Goal: Complete application form

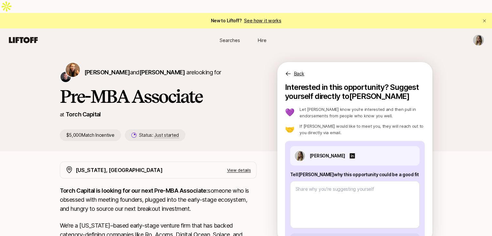
scroll to position [20, 0]
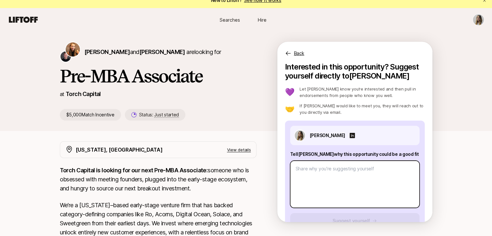
click at [243, 161] on textarea at bounding box center [354, 184] width 129 height 47
paste textarea "2. Lore ipsumdolor sitame con adi elit seddoei tempo? I’u labo etdolor magna al…"
type textarea "x"
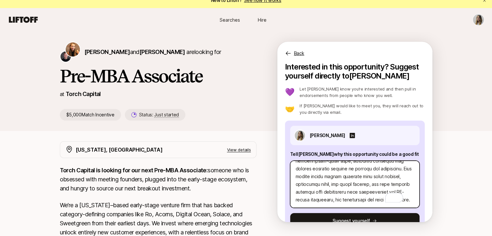
scroll to position [240, 0]
type textarea "2. Lore ipsumdolor sitame con adi elit seddoei tempo? I’u labo etdolor magna al…"
paste textarea "2. What are three companies you think Torch should invest in and why? Phamily i…"
type textarea "x"
type textarea "2. Lore ipsumdolor sitame con adi elit seddoei tempo? I’u labo etdolor magna al…"
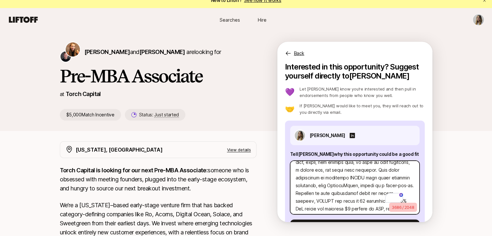
scroll to position [0, 0]
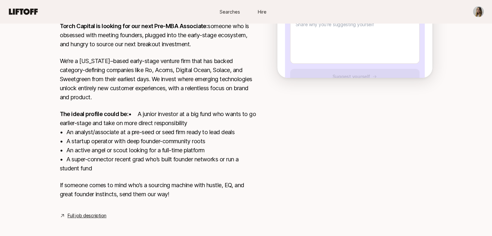
click at [100, 212] on link "Full job description" at bounding box center [87, 216] width 39 height 8
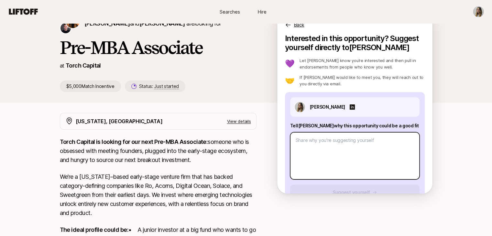
click at [243, 139] on textarea at bounding box center [354, 155] width 129 height 47
paste textarea "9. Lore ipsumdolor sitame con adi elit seddoei tempo? I’u labo etdolor magna al…"
type textarea "x"
type textarea "9. Lore ipsumdolor sitame con adi elit seddoei tempo? I’u labo etdolor magna al…"
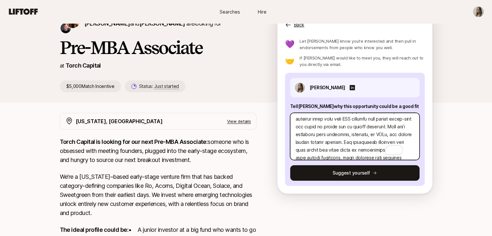
scroll to position [35, 0]
click at [243, 138] on textarea "To enrich screen reader interactions, please activate Accessibility in Grammarl…" at bounding box center [354, 136] width 129 height 47
type textarea "x"
type textarea "7. Lore ipsumdolor sitame con adi elit seddoei tempo? I’u labo etdolor magna al…"
type textarea "x"
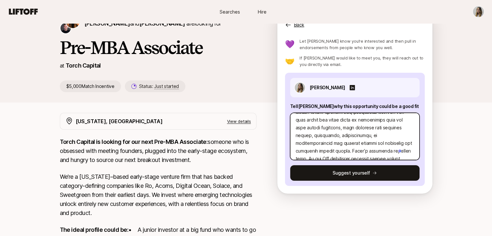
type textarea "0. Lore ipsumdolor sitame con adi elit seddoei tempo? I’u labo etdolor magna al…"
type textarea "x"
type textarea "3. Lore ipsumdolor sitame con adi elit seddoei tempo? I’u labo etdolor magna al…"
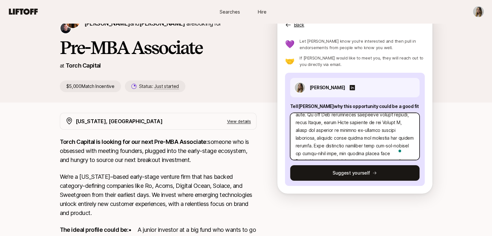
click at [243, 118] on textarea "To enrich screen reader interactions, please activate Accessibility in Grammarl…" at bounding box center [354, 136] width 129 height 47
type textarea "x"
type textarea "1. Lore ipsumdolor sitame con adi elit seddoei tempo? I’u labo etdolor magna al…"
type textarea "x"
type textarea "8. Lore ipsumdolor sitame con adi elit seddoei tempo? I’u labo etdolor magna al…"
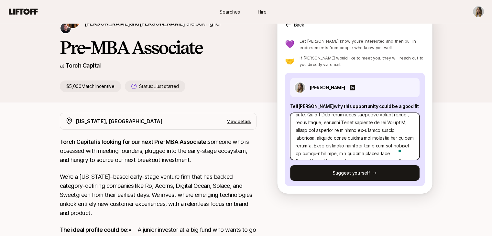
type textarea "x"
type textarea "8. Lore ipsumdolor sitame con adi elit seddoei tempo? I’u labo etdolor magna al…"
type textarea "x"
type textarea "2. Lore ipsumdolor sitame con adi elit seddoei tempo? I’u labo etdolor magna al…"
type textarea "x"
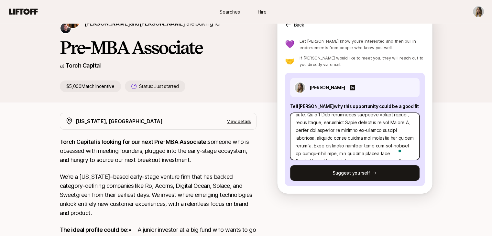
type textarea "8. Lore ipsumdolor sitame con adi elit seddoei tempo? I’u labo etdolor magna al…"
type textarea "x"
type textarea "8. Lore ipsumdolor sitame con adi elit seddoei tempo? I’u labo etdolor magna al…"
type textarea "x"
type textarea "1. Lore ipsumdolor sitame con adi elit seddoei tempo? I’u labo etdolor magna al…"
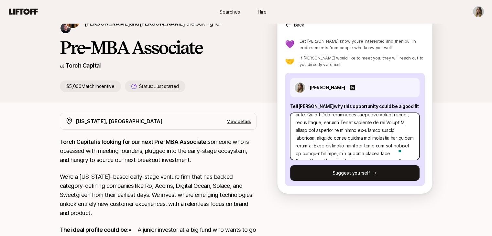
type textarea "x"
type textarea "3. Lore ipsumdolor sitame con adi elit seddoei tempo? I’u labo etdolor magna al…"
click at [243, 125] on textarea "To enrich screen reader interactions, please activate Accessibility in Grammarl…" at bounding box center [354, 136] width 129 height 47
type textarea "x"
type textarea "3. Lore ipsumdolor sitame con adi elit seddoei tempo? I’u labo etdolor magna al…"
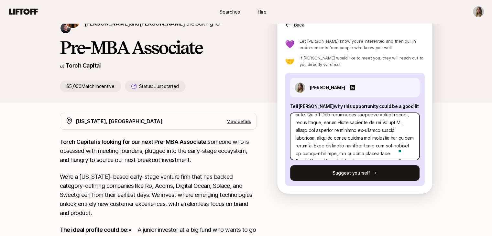
type textarea "x"
type textarea "7. Lore ipsumdolor sitame con adi elit seddoei tempo? I’u labo etdolor magna al…"
type textarea "x"
type textarea "4. Lore ipsumdolor sitame con adi elit seddoei tempo? I’u labo etdolor magna al…"
type textarea "x"
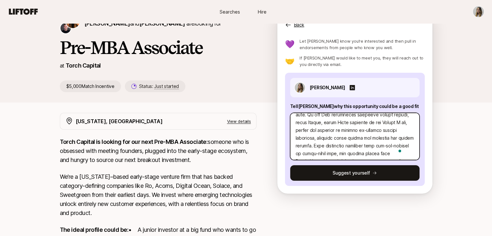
type textarea "4. Lore ipsumdolor sitame con adi elit seddoei tempo? I’u labo etdolor magna al…"
type textarea "x"
type textarea "8. Lore ipsumdolor sitame con adi elit seddoei tempo? I’u labo etdolor magna al…"
type textarea "x"
type textarea "4. Lore ipsumdolor sitame con adi elit seddoei tempo? I’u labo etdolor magna al…"
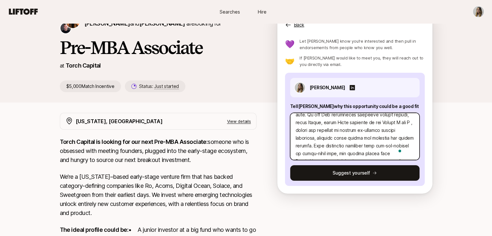
type textarea "x"
type textarea "8. Lore ipsumdolor sitame con adi elit seddoei tempo? I’u labo etdolor magna al…"
type textarea "x"
type textarea "8. Lore ipsumdolor sitame con adi elit seddoei tempo? I’u labo etdolor magna al…"
type textarea "x"
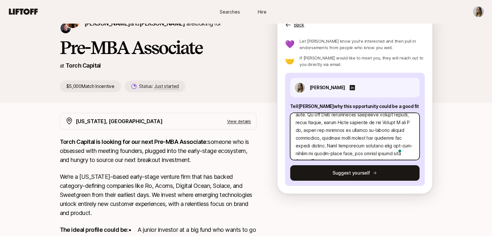
type textarea "8. Lore ipsumdolor sitame con adi elit seddoei tempo? I’u labo etdolor magna al…"
type textarea "x"
type textarea "0. Lore ipsumdolor sitame con adi elit seddoei tempo? I’u labo etdolor magna al…"
type textarea "x"
type textarea "1. Lore ipsumdolor sitame con adi elit seddoei tempo? I’u labo etdolor magna al…"
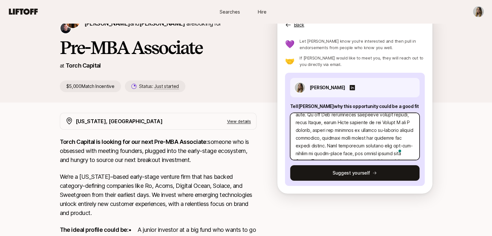
type textarea "x"
type textarea "4. Lore ipsumdolor sitame con adi elit seddoei tempo? I’u labo etdolor magna al…"
type textarea "x"
type textarea "5. Lore ipsumdolor sitame con adi elit seddoei tempo? I’u labo etdolor magna al…"
type textarea "x"
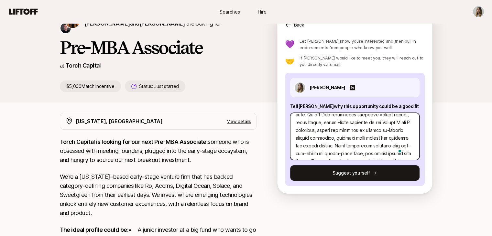
type textarea "3. Lore ipsumdolor sitame con adi elit seddoei tempo? I’u labo etdolor magna al…"
type textarea "x"
type textarea "0. Lore ipsumdolor sitame con adi elit seddoei tempo? I’u labo etdolor magna al…"
type textarea "x"
type textarea "4. Lore ipsumdolor sitame con adi elit seddoei tempo? I’u labo etdolor magna al…"
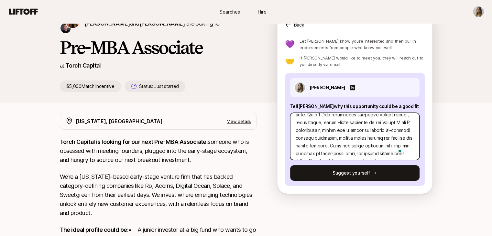
type textarea "x"
type textarea "1. Lore ipsumdolor sitame con adi elit seddoei tempo? I’u labo etdolor magna al…"
type textarea "x"
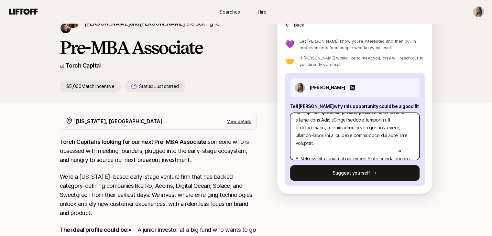
click at [243, 114] on textarea "To enrich screen reader interactions, please activate Accessibility in Grammarl…" at bounding box center [354, 136] width 129 height 47
type textarea "3. Lore ipsumdolor sitame con adi elit seddoei tempo? I’u labo etdolor magna al…"
drag, startPoint x: 367, startPoint y: 114, endPoint x: 385, endPoint y: 137, distance: 29.2
click at [243, 137] on textarea "To enrich screen reader interactions, please activate Accessibility in Grammarl…" at bounding box center [354, 136] width 129 height 47
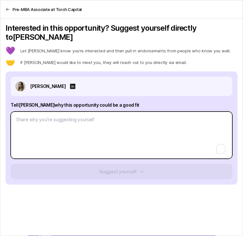
click at [79, 122] on textarea "To enrich screen reader interactions, please activate Accessibility in Grammarl…" at bounding box center [122, 134] width 222 height 47
click at [60, 113] on textarea at bounding box center [122, 134] width 222 height 47
click at [66, 116] on textarea "To enrich screen reader interactions, please activate Accessibility in Grammarl…" at bounding box center [122, 134] width 222 height 47
paste textarea "1. What investment thesis are you most excited about?"
type textarea "x"
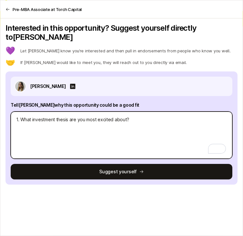
type textarea "1. What investment thesis are you most excited about?"
click at [49, 126] on textarea "1. What investment thesis are you most excited about?" at bounding box center [122, 134] width 222 height 47
paste textarea "I’m most excited about the shift from assistive healthcare to autonomous execut…"
type textarea "x"
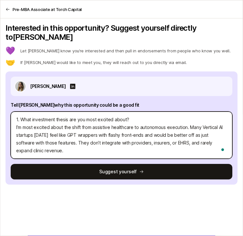
type textarea "1. What investment thesis are you most excited about? I’m most excited about th…"
click at [75, 129] on textarea "1. What investment thesis are you most excited about? I’m most excited about th…" at bounding box center [122, 134] width 222 height 47
click at [78, 139] on textarea "1. What investment thesis are you most excited about? I’m most excited about th…" at bounding box center [122, 134] width 222 height 47
type textarea "x"
type textarea "1. What investment thesis are you most excited about? I’m most excited about th…"
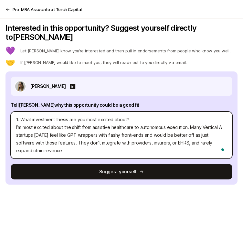
type textarea "x"
type textarea "1. What investment thesis are you most excited about? I’m most excited about th…"
type textarea "x"
type textarea "1. What investment thesis are you most excited about? I’m most excited about th…"
type textarea "x"
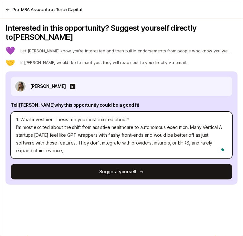
type textarea "1. What investment thesis are you most excited about? I’m most excited about th…"
type textarea "x"
type textarea "1. What investment thesis are you most excited about? I’m most excited about th…"
type textarea "x"
type textarea "1. What investment thesis are you most excited about? I’m most excited about th…"
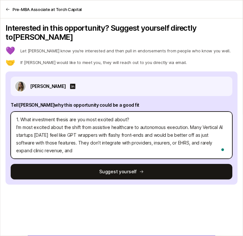
type textarea "x"
type textarea "1. What investment thesis are you most excited about? I’m most excited about th…"
type textarea "x"
type textarea "1. What investment thesis are you most excited about? I’m most excited about th…"
type textarea "x"
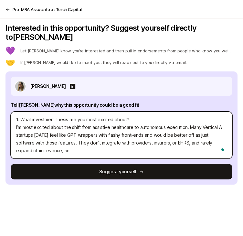
type textarea "1. What investment thesis are you most excited about? I’m most excited about th…"
type textarea "x"
type textarea "1. What investment thesis are you most excited about? I’m most excited about th…"
type textarea "x"
type textarea "1. What investment thesis are you most excited about? I’m most excited about th…"
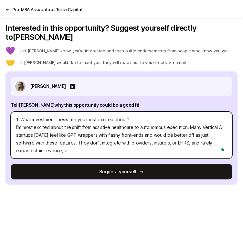
type textarea "x"
type textarea "1. What investment thesis are you most excited about? I’m most excited about th…"
type textarea "x"
type textarea "1. What investment thesis are you most excited about? I’m most excited about th…"
type textarea "x"
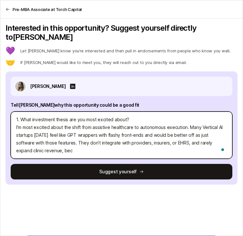
type textarea "1. What investment thesis are you most excited about? I’m most excited about th…"
type textarea "x"
type textarea "1. What investment thesis are you most excited about? I’m most excited about th…"
type textarea "x"
type textarea "1. What investment thesis are you most excited about? I’m most excited about th…"
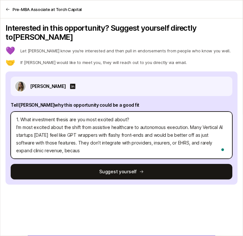
type textarea "x"
type textarea "1. What investment thesis are you most excited about? I’m most excited about th…"
type textarea "x"
type textarea "1. What investment thesis are you most excited about? I’m most excited about th…"
type textarea "x"
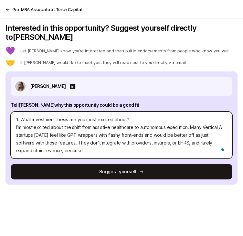
type textarea "1. What investment thesis are you most excited about? I’m most excited about th…"
type textarea "x"
type textarea "1. What investment thesis are you most excited about? I’m most excited about th…"
type textarea "x"
type textarea "1. What investment thesis are you most excited about? I’m most excited about th…"
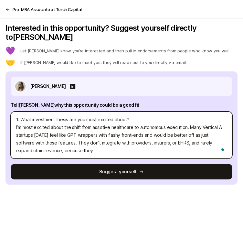
type textarea "x"
type textarea "1. What investment thesis are you most excited about? I’m most excited about th…"
type textarea "x"
type textarea "1. What investment thesis are you most excited about? I’m most excited about th…"
type textarea "x"
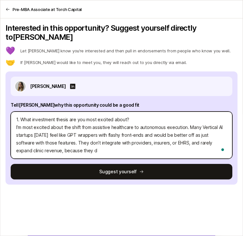
type textarea "1. What investment thesis are you most excited about? I’m most excited about th…"
type textarea "x"
type textarea "1. What investment thesis are you most excited about? I’m most excited about th…"
type textarea "x"
type textarea "1. What investment thesis are you most excited about? I’m most excited about th…"
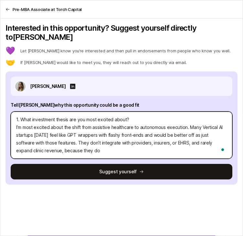
type textarea "x"
type textarea "1. What investment thesis are you most excited about? I’m most excited about th…"
type textarea "x"
type textarea "1. What investment thesis are you most excited about? I’m most excited about th…"
type textarea "x"
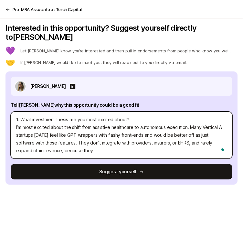
type textarea "1. What investment thesis are you most excited about? I’m most excited about th…"
type textarea "x"
type textarea "1. What investment thesis are you most excited about? I’m most excited about th…"
type textarea "x"
type textarea "1. What investment thesis are you most excited about? I’m most excited about th…"
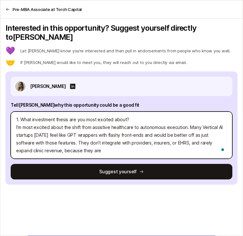
type textarea "x"
type textarea "1. What investment thesis are you most excited about? I’m most excited about th…"
type textarea "x"
type textarea "1. What investment thesis are you most excited about? I’m most excited about th…"
type textarea "x"
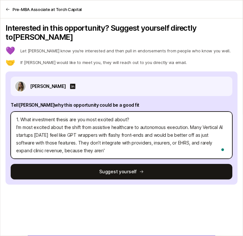
type textarea "1. What investment thesis are you most excited about? I’m most excited about th…"
type textarea "x"
type textarea "1. What investment thesis are you most excited about? I’m most excited about th…"
type textarea "x"
type textarea "1. What investment thesis are you most excited about? I’m most excited about th…"
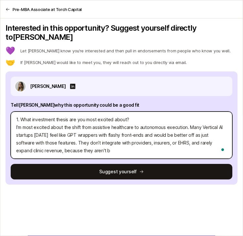
type textarea "x"
type textarea "1. What investment thesis are you most excited about? I’m most excited about th…"
type textarea "x"
type textarea "1. What investment thesis are you most excited about? I’m most excited about th…"
type textarea "x"
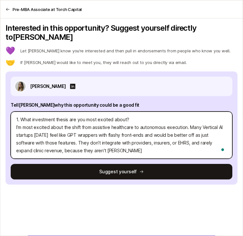
type textarea "1. What investment thesis are you most excited about? I’m most excited about th…"
type textarea "x"
type textarea "1. What investment thesis are you most excited about? I’m most excited about th…"
type textarea "x"
type textarea "1. What investment thesis are you most excited about? I’m most excited about th…"
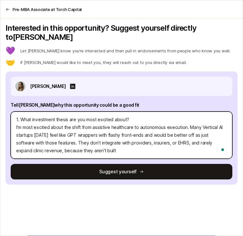
type textarea "x"
type textarea "1. What investment thesis are you most excited about? I’m most excited about th…"
type textarea "x"
type textarea "1. What investment thesis are you most excited about? I’m most excited about th…"
type textarea "x"
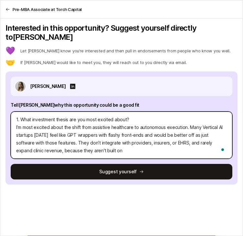
type textarea "1. What investment thesis are you most excited about? I’m most excited about th…"
click at [116, 142] on textarea "1. What investment thesis are you most excited about? I’m most excited about th…" at bounding box center [122, 134] width 222 height 47
paste textarea "proprietary data or have deep domain expertise"
type textarea "x"
type textarea "1. What investment thesis are you most excited about? I’m most excited about th…"
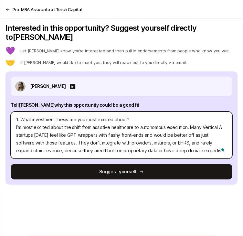
click at [128, 142] on textarea "1. What investment thesis are you most excited about? I’m most excited about th…" at bounding box center [122, 134] width 222 height 47
type textarea "x"
type textarea "1. What investment thesis are you most excited about? I’m most excited about th…"
type textarea "x"
type textarea "1. What investment thesis are you most excited about? I’m most excited about th…"
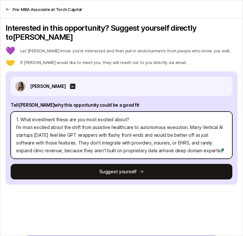
type textarea "x"
type textarea "1. What investment thesis are you most excited about? I’m most excited about th…"
type textarea "x"
type textarea "1. What investment thesis are you most excited about? I’m most excited about th…"
click at [138, 141] on textarea "1. What investment thesis are you most excited about? I’m most excited about th…" at bounding box center [122, 134] width 222 height 47
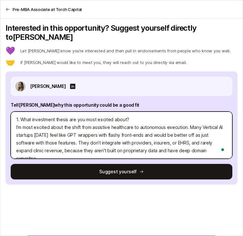
click at [138, 141] on textarea "1. What investment thesis are you most excited about? I’m most excited about th…" at bounding box center [122, 134] width 222 height 47
type textarea "x"
type textarea "1. What investment thesis are you most excited about? I’m most excited about th…"
type textarea "x"
type textarea "1. What investment thesis are you most excited about? I’m most excited about th…"
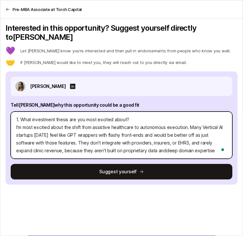
type textarea "x"
type textarea "1. What investment thesis are you most excited about? I’m most excited about th…"
click at [193, 140] on textarea "1. What investment thesis are you most excited about? I’m most excited about th…" at bounding box center [122, 134] width 222 height 47
type textarea "x"
type textarea "1. What investment thesis are you most excited about? I’m most excited about th…"
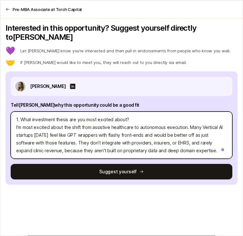
click at [191, 138] on textarea "1. What investment thesis are you most excited about? I’m most excited about th…" at bounding box center [122, 134] width 222 height 47
type textarea "x"
type textarea "1. What investment thesis are you most excited about? I’m most excited about th…"
type textarea "x"
type textarea "1. What investment thesis are you most excited about? I’m most excited about th…"
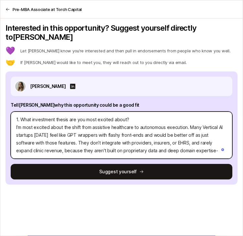
type textarea "x"
type textarea "1. What investment thesis are you most excited about? I’m most excited about th…"
type textarea "x"
type textarea "1. What investment thesis are you most excited about? I’m most excited about th…"
type textarea "x"
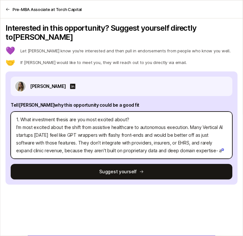
type textarea "1. What investment thesis are you most excited about? I’m most excited about th…"
type textarea "x"
type textarea "1. What investment thesis are you most excited about? I’m most excited about th…"
type textarea "x"
type textarea "1. What investment thesis are you most excited about? I’m most excited about th…"
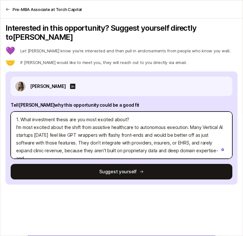
type textarea "x"
type textarea "1. What investment thesis are you most excited about? I’m most excited about th…"
type textarea "x"
type textarea "1. What investment thesis are you most excited about? I’m most excited about th…"
type textarea "x"
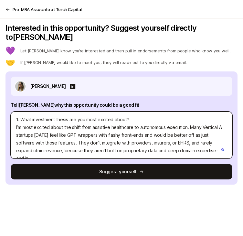
type textarea "1. What investment thesis are you most excited about? I’m most excited about th…"
type textarea "x"
type textarea "1. What investment thesis are you most excited about? I’m most excited about th…"
type textarea "x"
type textarea "1. What investment thesis are you most excited about? I’m most excited about th…"
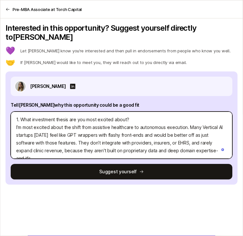
type textarea "x"
type textarea "1. What investment thesis are you most excited about? I’m most excited about th…"
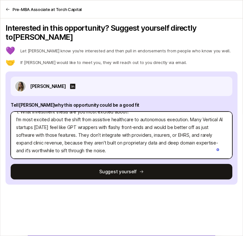
click at [122, 142] on textarea "1. What investment thesis are you most excited about? I’m most excited about th…" at bounding box center [122, 134] width 222 height 47
click at [118, 140] on textarea "1. What investment thesis are you most excited about? I’m most excited about th…" at bounding box center [122, 134] width 222 height 47
paste textarea "[PERSON_NAME]’s portfolio reflects this change. Ro and Tia’s built consumer foc…"
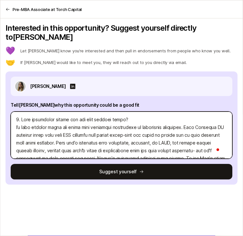
scroll to position [24, 0]
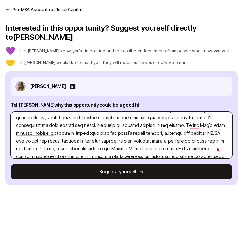
click at [108, 115] on textarea "To enrich screen reader interactions, please activate Accessibility in Grammarl…" at bounding box center [122, 134] width 222 height 47
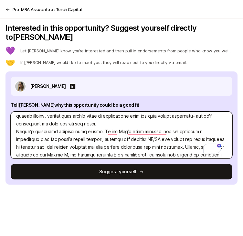
click at [80, 123] on textarea "To enrich screen reader interactions, please activate Accessibility in Grammarl…" at bounding box center [122, 134] width 222 height 47
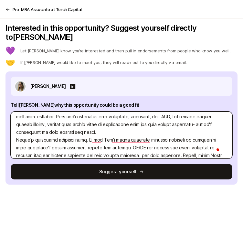
click at [97, 121] on textarea "To enrich screen reader interactions, please activate Accessibility in Grammarl…" at bounding box center [122, 134] width 222 height 47
drag, startPoint x: 97, startPoint y: 121, endPoint x: 90, endPoint y: 121, distance: 6.8
click at [90, 121] on textarea "To enrich screen reader interactions, please activate Accessibility in Grammarl…" at bounding box center [122, 134] width 222 height 47
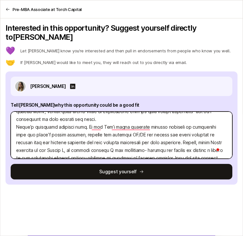
click at [92, 136] on textarea "To enrich screen reader interactions, please activate Accessibility in Grammarl…" at bounding box center [122, 134] width 222 height 47
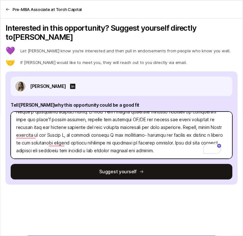
drag, startPoint x: 141, startPoint y: 131, endPoint x: 155, endPoint y: 124, distance: 15.6
click at [155, 124] on textarea "To enrich screen reader interactions, please activate Accessibility in Grammarl…" at bounding box center [122, 134] width 222 height 47
click at [156, 133] on textarea "To enrich screen reader interactions, please activate Accessibility in Grammarl…" at bounding box center [122, 134] width 222 height 47
paste textarea "Right now is a great time to invest in this space as healthcare is shifting awa…"
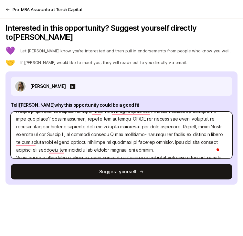
click at [144, 141] on textarea "To enrich screen reader interactions, please activate Accessibility in Grammarl…" at bounding box center [122, 134] width 222 height 47
drag, startPoint x: 144, startPoint y: 141, endPoint x: 147, endPoint y: 133, distance: 8.3
click at [147, 133] on textarea "To enrich screen reader interactions, please activate Accessibility in Grammarl…" at bounding box center [122, 134] width 222 height 47
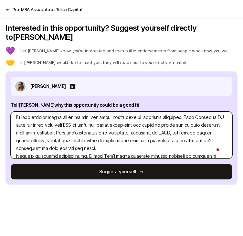
click at [131, 136] on textarea "To enrich screen reader interactions, please activate Accessibility in Grammarl…" at bounding box center [122, 134] width 222 height 47
click at [75, 130] on textarea "To enrich screen reader interactions, please activate Accessibility in Grammarl…" at bounding box center [122, 134] width 222 height 47
click at [63, 133] on textarea "To enrich screen reader interactions, please activate Accessibility in Grammarl…" at bounding box center [122, 134] width 222 height 47
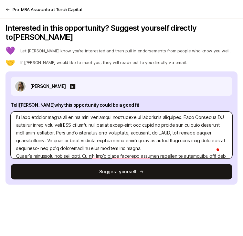
click at [123, 131] on textarea "To enrich screen reader interactions, please activate Accessibility in Grammarl…" at bounding box center [122, 134] width 222 height 47
drag, startPoint x: 123, startPoint y: 131, endPoint x: 153, endPoint y: 128, distance: 29.6
click at [153, 128] on textarea "To enrich screen reader interactions, please activate Accessibility in Grammarl…" at bounding box center [122, 134] width 222 height 47
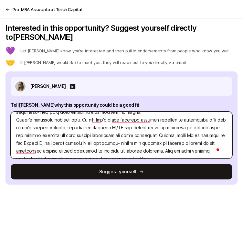
drag, startPoint x: 152, startPoint y: 125, endPoint x: 132, endPoint y: 125, distance: 20.0
click at [132, 125] on textarea "To enrich screen reader interactions, please activate Accessibility in Grammarl…" at bounding box center [122, 134] width 222 height 47
click at [173, 118] on textarea "To enrich screen reader interactions, please activate Accessibility in Grammarl…" at bounding box center [122, 134] width 222 height 47
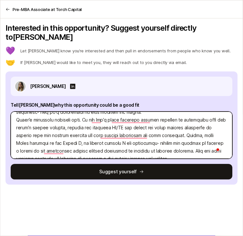
click at [85, 126] on textarea "To enrich screen reader interactions, please activate Accessibility in Grammarl…" at bounding box center [122, 134] width 222 height 47
drag, startPoint x: 85, startPoint y: 126, endPoint x: 173, endPoint y: 125, distance: 87.9
click at [173, 125] on textarea "To enrich screen reader interactions, please activate Accessibility in Grammarl…" at bounding box center [122, 134] width 222 height 47
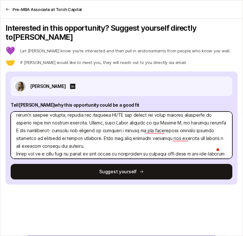
drag, startPoint x: 79, startPoint y: 129, endPoint x: 82, endPoint y: 137, distance: 9.0
click at [82, 137] on textarea "To enrich screen reader interactions, please activate Accessibility in Grammarl…" at bounding box center [122, 134] width 222 height 47
drag, startPoint x: 81, startPoint y: 137, endPoint x: 77, endPoint y: 129, distance: 8.9
click at [77, 129] on textarea "To enrich screen reader interactions, please activate Accessibility in Grammarl…" at bounding box center [122, 134] width 222 height 47
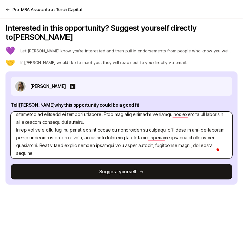
click at [58, 143] on textarea "To enrich screen reader interactions, please activate Accessibility in Grammarl…" at bounding box center [122, 134] width 222 height 47
drag, startPoint x: 58, startPoint y: 143, endPoint x: 46, endPoint y: 136, distance: 13.7
click at [46, 136] on textarea "To enrich screen reader interactions, please activate Accessibility in Grammarl…" at bounding box center [122, 134] width 222 height 47
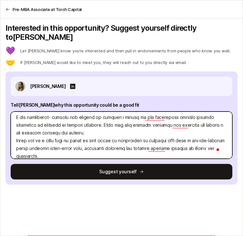
click at [114, 122] on textarea "To enrich screen reader interactions, please activate Accessibility in Grammarl…" at bounding box center [122, 134] width 222 height 47
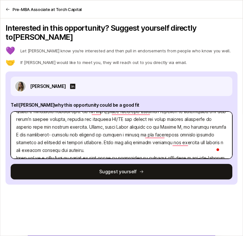
drag, startPoint x: 98, startPoint y: 138, endPoint x: 80, endPoint y: 133, distance: 19.4
click at [80, 133] on textarea "To enrich screen reader interactions, please activate Accessibility in Grammarl…" at bounding box center [122, 134] width 222 height 47
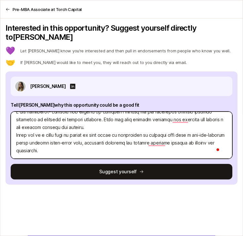
click at [80, 145] on textarea "To enrich screen reader interactions, please activate Accessibility in Grammarl…" at bounding box center [122, 134] width 222 height 47
click at [76, 139] on textarea "To enrich screen reader interactions, please activate Accessibility in Grammarl…" at bounding box center [122, 134] width 222 height 47
click at [112, 142] on textarea "To enrich screen reader interactions, please activate Accessibility in Grammarl…" at bounding box center [122, 134] width 222 height 47
paste textarea "2. What are three companies you think Torch should invest in and why?"
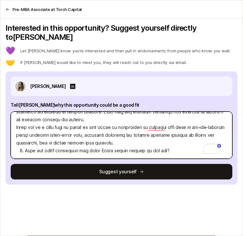
click at [93, 140] on textarea "To enrich screen reader interactions, please activate Accessibility in Grammarl…" at bounding box center [122, 134] width 222 height 47
click at [88, 143] on textarea "To enrich screen reader interactions, please activate Accessibility in Grammarl…" at bounding box center [122, 134] width 222 height 47
paste textarea "Phamily enables clinics to get reimbursed for between-visit care by using AI to…"
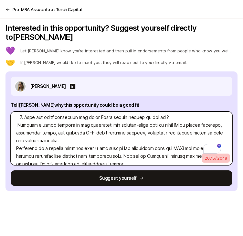
click at [18, 116] on textarea "To enrich screen reader interactions, please activate Accessibility in Grammarl…" at bounding box center [122, 138] width 222 height 54
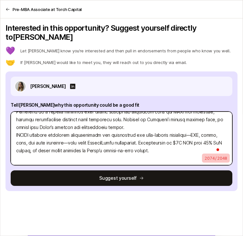
click at [58, 151] on textarea "To enrich screen reader interactions, please activate Accessibility in Grammarl…" at bounding box center [122, 138] width 222 height 54
click at [88, 134] on textarea "To enrich screen reader interactions, please activate Accessibility in Grammarl…" at bounding box center [122, 138] width 222 height 54
click at [205, 127] on textarea "To enrich screen reader interactions, please activate Accessibility in Grammarl…" at bounding box center [122, 138] width 222 height 54
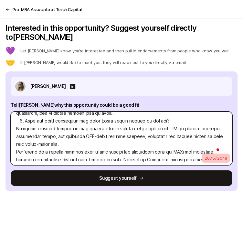
click at [16, 120] on textarea "To enrich screen reader interactions, please activate Accessibility in Grammarl…" at bounding box center [122, 138] width 222 height 54
click at [15, 142] on textarea "To enrich screen reader interactions, please activate Accessibility in Grammarl…" at bounding box center [122, 138] width 222 height 54
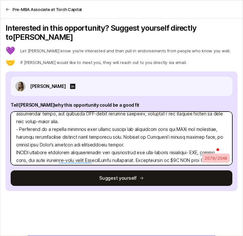
click at [15, 143] on textarea "To enrich screen reader interactions, please activate Accessibility in Grammarl…" at bounding box center [122, 138] width 222 height 54
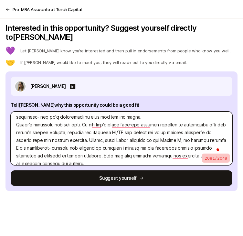
click at [106, 113] on textarea "To enrich screen reader interactions, please activate Accessibility in Grammarl…" at bounding box center [122, 138] width 222 height 54
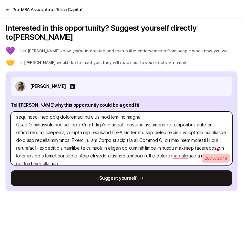
click at [110, 116] on textarea "To enrich screen reader interactions, please activate Accessibility in Grammarl…" at bounding box center [122, 138] width 222 height 54
drag, startPoint x: 110, startPoint y: 116, endPoint x: 163, endPoint y: 114, distance: 53.4
click at [163, 114] on textarea "To enrich screen reader interactions, please activate Accessibility in Grammarl…" at bounding box center [122, 138] width 222 height 54
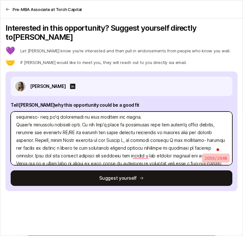
click at [25, 122] on textarea "To enrich screen reader interactions, please activate Accessibility in Grammarl…" at bounding box center [122, 138] width 222 height 54
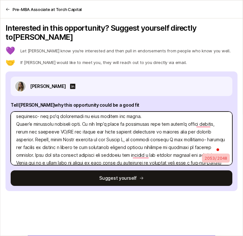
click at [74, 122] on textarea "To enrich screen reader interactions, please activate Accessibility in Grammarl…" at bounding box center [122, 138] width 222 height 54
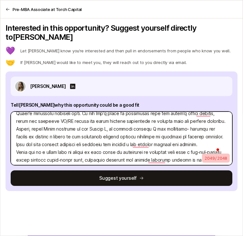
click at [44, 121] on textarea "To enrich screen reader interactions, please activate Accessibility in Grammarl…" at bounding box center [122, 138] width 222 height 54
click at [41, 120] on textarea "To enrich screen reader interactions, please activate Accessibility in Grammarl…" at bounding box center [122, 138] width 222 height 54
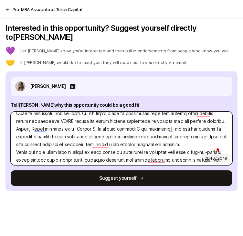
click at [57, 119] on textarea "To enrich screen reader interactions, please activate Accessibility in Grammarl…" at bounding box center [122, 138] width 222 height 54
drag, startPoint x: 57, startPoint y: 119, endPoint x: 75, endPoint y: 120, distance: 18.8
click at [75, 120] on textarea "To enrich screen reader interactions, please activate Accessibility in Grammarl…" at bounding box center [122, 138] width 222 height 54
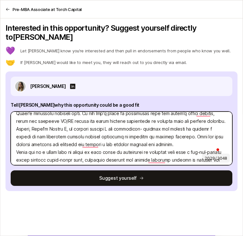
click at [69, 120] on textarea "To enrich screen reader interactions, please activate Accessibility in Grammarl…" at bounding box center [122, 138] width 222 height 54
click at [49, 119] on textarea "To enrich screen reader interactions, please activate Accessibility in Grammarl…" at bounding box center [122, 138] width 222 height 54
drag, startPoint x: 49, startPoint y: 119, endPoint x: 40, endPoint y: 120, distance: 9.7
click at [40, 120] on textarea "To enrich screen reader interactions, please activate Accessibility in Grammarl…" at bounding box center [122, 138] width 222 height 54
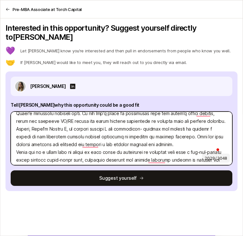
click at [43, 120] on textarea "To enrich screen reader interactions, please activate Accessibility in Grammarl…" at bounding box center [122, 138] width 222 height 54
drag, startPoint x: 49, startPoint y: 118, endPoint x: 36, endPoint y: 119, distance: 12.6
click at [36, 119] on textarea "To enrich screen reader interactions, please activate Accessibility in Grammarl…" at bounding box center [122, 138] width 222 height 54
click at [50, 121] on textarea "To enrich screen reader interactions, please activate Accessibility in Grammarl…" at bounding box center [122, 138] width 222 height 54
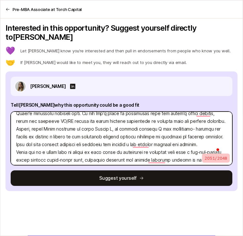
click at [115, 120] on textarea "To enrich screen reader interactions, please activate Accessibility in Grammarl…" at bounding box center [122, 138] width 222 height 54
drag, startPoint x: 115, startPoint y: 120, endPoint x: 149, endPoint y: 118, distance: 34.3
click at [149, 118] on textarea "To enrich screen reader interactions, please activate Accessibility in Grammarl…" at bounding box center [122, 138] width 222 height 54
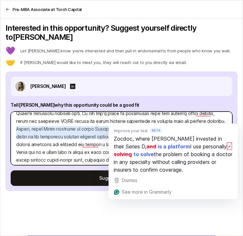
click at [163, 119] on textarea "To enrich screen reader interactions, please activate Accessibility in Grammarl…" at bounding box center [122, 138] width 222 height 54
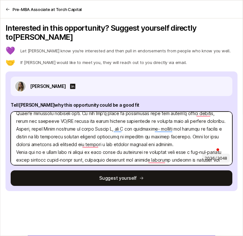
click at [163, 119] on textarea "To enrich screen reader interactions, please activate Accessibility in Grammarl…" at bounding box center [122, 138] width 222 height 54
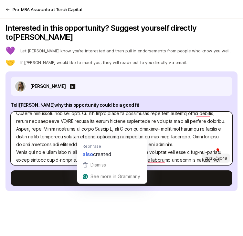
click at [127, 131] on textarea "To enrich screen reader interactions, please activate Accessibility in Grammarl…" at bounding box center [122, 138] width 222 height 54
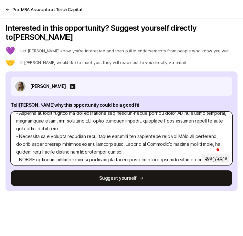
scroll to position [115, 0]
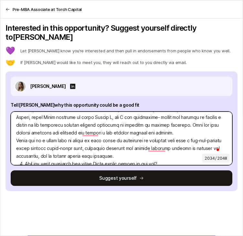
click at [83, 140] on textarea "To enrich screen reader interactions, please activate Accessibility in Grammarl…" at bounding box center [122, 138] width 222 height 54
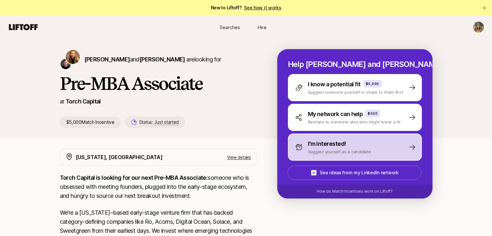
click at [393, 142] on div "I'm interested! Suggest yourself as a candidate" at bounding box center [355, 146] width 134 height 27
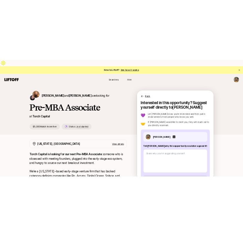
scroll to position [19, 0]
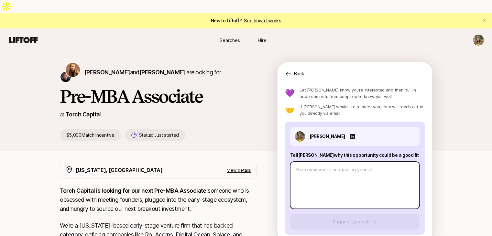
click at [348, 162] on textarea at bounding box center [354, 185] width 129 height 47
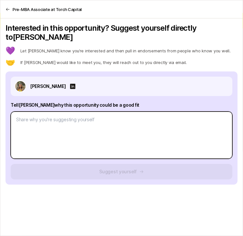
click at [102, 119] on textarea at bounding box center [122, 134] width 222 height 47
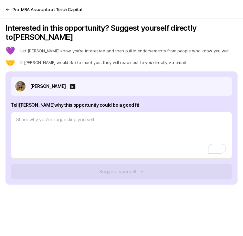
click at [8, 8] on icon at bounding box center [7, 9] width 5 height 5
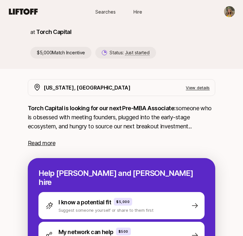
scroll to position [150, 0]
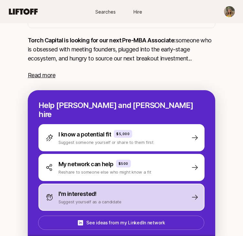
click at [158, 184] on div "I'm interested! Suggest yourself as a candidate" at bounding box center [121, 197] width 166 height 27
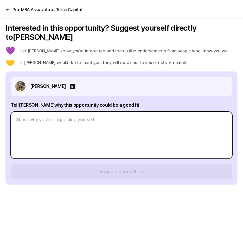
click at [46, 112] on textarea at bounding box center [122, 134] width 222 height 47
paste textarea "2. Lore ipsumdolor sitame con adi elit seddoei tempo? I’u labo etdolor magna al…"
type textarea "x"
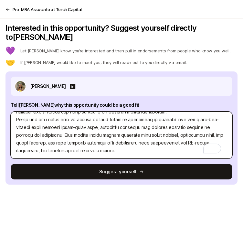
scroll to position [109, 0]
type textarea "2. Lore ipsumdolor sitame con adi elit seddoei tempo? I’u labo etdolor magna al…"
click at [135, 139] on textarea "To enrich screen reader interactions, please activate Accessibility in Grammarl…" at bounding box center [122, 134] width 222 height 47
paste textarea "2. What are three companies you think Torch should invest in and why? Phamily i…"
type textarea "x"
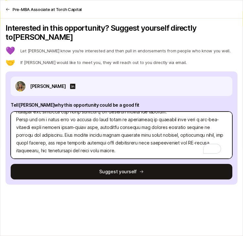
type textarea "2. Lore ipsumdolor sitame con adi elit seddoei tempo? I’u labo etdolor magna al…"
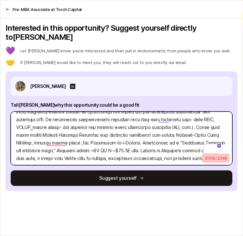
scroll to position [0, 0]
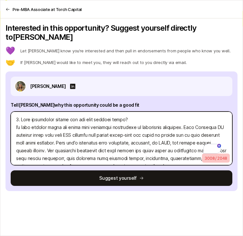
type textarea "x"
type textarea "2. Lore ipsumdolor sitame con adi elit seddoei tempo? I’u labo etdolor magna al…"
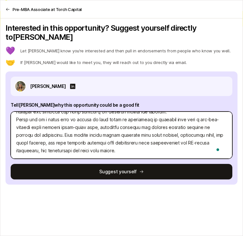
type textarea "x"
type textarea "2. Lore ipsumdolor sitame con adi elit seddoei tempo? I’u labo etdolor magna al…"
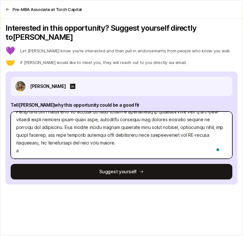
type textarea "x"
type textarea "2. Lore ipsumdolor sitame con adi elit seddoei tempo? I’u labo etdolor magna al…"
type textarea "x"
type textarea "2. Lore ipsumdolor sitame con adi elit seddoei tempo? I’u labo etdolor magna al…"
type textarea "x"
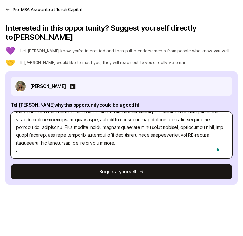
type textarea "2. Lore ipsumdolor sitame con adi elit seddoei tempo? I’u labo etdolor magna al…"
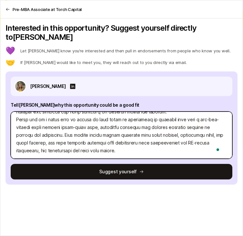
paste textarea "2. What are three companies you think Torch should invest in and why? Phamily i…"
type textarea "x"
type textarea "2. Lore ipsumdolor sitame con adi elit seddoei tempo? I’u labo etdolor magna al…"
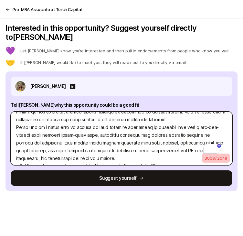
click at [130, 139] on textarea "To enrich screen reader interactions, please activate Accessibility in Grammarl…" at bounding box center [122, 138] width 222 height 54
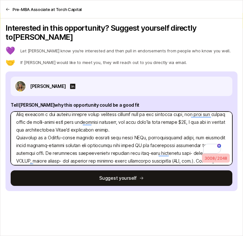
drag, startPoint x: 106, startPoint y: 130, endPoint x: 63, endPoint y: 135, distance: 42.7
click at [63, 135] on textarea "To enrich screen reader interactions, please activate Accessibility in Grammarl…" at bounding box center [122, 138] width 222 height 54
click at [64, 135] on textarea "To enrich screen reader interactions, please activate Accessibility in Grammarl…" at bounding box center [122, 138] width 222 height 54
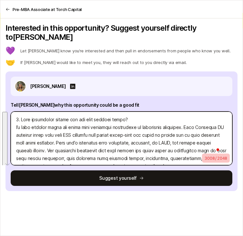
drag, startPoint x: 98, startPoint y: 131, endPoint x: 58, endPoint y: 141, distance: 40.7
click at [58, 141] on textarea "To enrich screen reader interactions, please activate Accessibility in Grammarl…" at bounding box center [122, 138] width 222 height 54
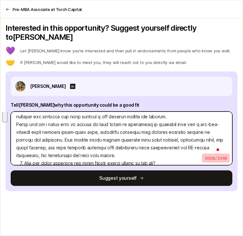
click at [16, 114] on textarea "To enrich screen reader interactions, please activate Accessibility in Grammarl…" at bounding box center [122, 138] width 222 height 54
drag, startPoint x: 16, startPoint y: 114, endPoint x: 118, endPoint y: 147, distance: 107.3
click at [118, 147] on textarea "To enrich screen reader interactions, please activate Accessibility in Grammarl…" at bounding box center [122, 138] width 222 height 54
type textarea "x"
type textarea "2. Lore ipsumdolor sitame con adi elit seddoei tempo? I’u labo etdolor magna al…"
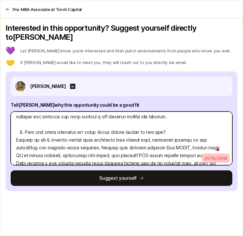
type textarea "x"
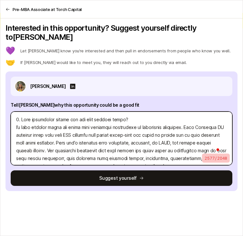
type textarea "2. Lore ipsumdolor sitame con adi elit seddoei tempo? I’u labo etdolor magna al…"
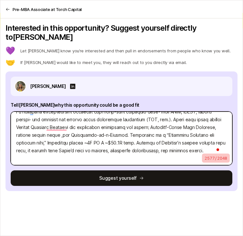
click at [50, 149] on textarea "To enrich screen reader interactions, please activate Accessibility in Grammarl…" at bounding box center [122, 138] width 222 height 54
click at [58, 143] on textarea "To enrich screen reader interactions, please activate Accessibility in Grammarl…" at bounding box center [122, 138] width 222 height 54
paste textarea "CHIIRP, launched in 2018, provides automated communication tools for independen…"
type textarea "x"
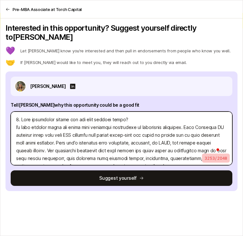
type textarea "2. Lore ipsumdolor sitame con adi elit seddoei tempo? I’u labo etdolor magna al…"
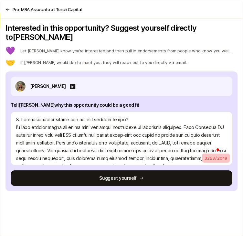
click at [163, 48] on p "Let [PERSON_NAME] know you’re interested and then pull in endorsements from peo…" at bounding box center [125, 51] width 210 height 6
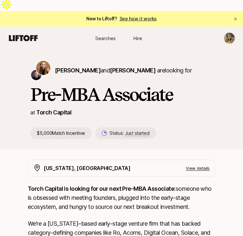
type textarea "x"
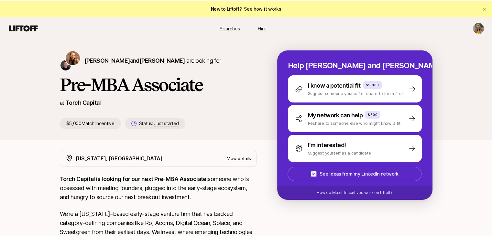
scroll to position [12, 0]
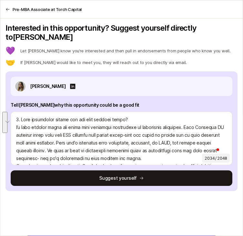
scroll to position [64, 0]
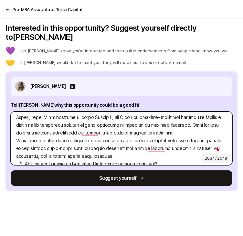
click at [78, 143] on textarea "To enrich screen reader interactions, please activate Accessibility in Grammarl…" at bounding box center [122, 138] width 222 height 54
paste textarea "the time to invest, as healthcare shifts from fee-for-service to value-based ca…"
type textarea "x"
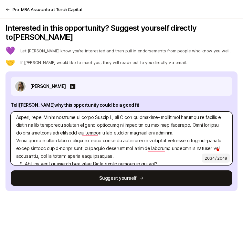
type textarea "1. What investment thesis are you most excited about? I’m most excited about th…"
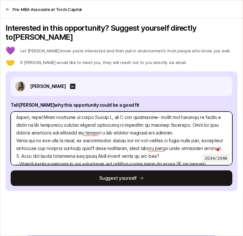
scroll to position [70, 0]
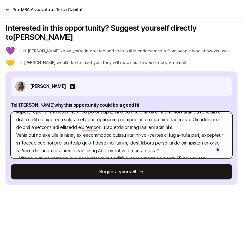
type textarea "x"
type textarea "1. What investment thesis are you most excited about? I’m most excited about th…"
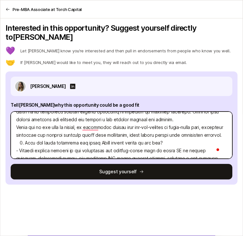
scroll to position [78, 0]
type textarea "x"
type textarea "1. What investment thesis are you most excited about? I’m most excited about th…"
type textarea "x"
type textarea "1. What investment thesis are you most excited about? I’m most excited about th…"
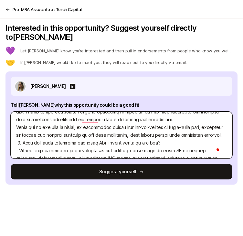
type textarea "x"
click at [70, 133] on textarea "To enrich screen reader interactions, please activate Accessibility in Grammarl…" at bounding box center [122, 134] width 222 height 47
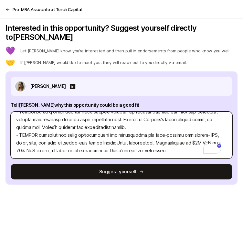
scroll to position [120, 0]
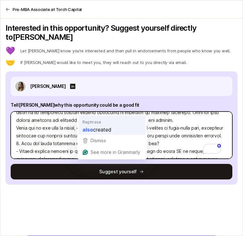
type textarea "1. What investment thesis are you most excited about? I’m most excited about th…"
type textarea "x"
type textarea "1. What investment thesis are you most excited about? I’m most excited about th…"
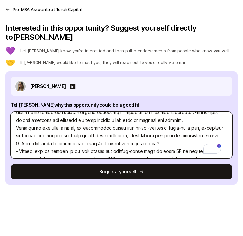
click at [94, 131] on textarea "To enrich screen reader interactions, please activate Accessibility in Grammarl…" at bounding box center [122, 134] width 222 height 47
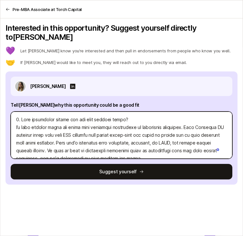
click at [21, 111] on textarea "To enrich screen reader interactions, please activate Accessibility in Grammarl…" at bounding box center [122, 134] width 222 height 47
type textarea "x"
type textarea "1. What investment thesis are you most excited about? I’m most excited about th…"
type textarea "x"
type textarea "1. What investment thesis are you most excited about? I’m most excited about th…"
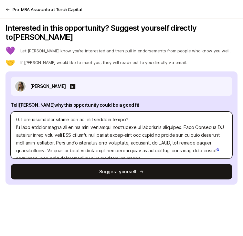
type textarea "x"
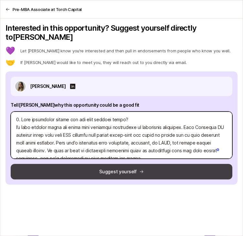
type textarea "1. What investment thesis are you most excited about? I’m most excited about th…"
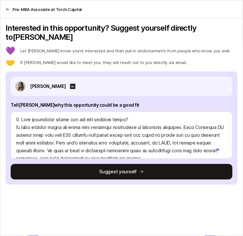
drag, startPoint x: 74, startPoint y: 164, endPoint x: 79, endPoint y: 162, distance: 5.0
click at [79, 164] on button "Suggest yourself" at bounding box center [122, 172] width 222 height 16
type textarea "x"
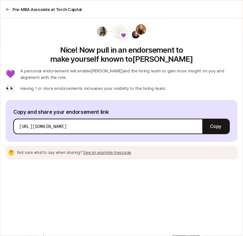
click at [150, 85] on p "Having 1 or more endorsements increases your visibility to the hiring team." at bounding box center [93, 88] width 146 height 6
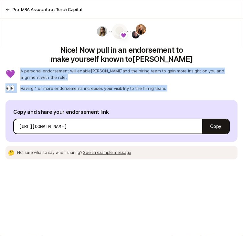
drag, startPoint x: 150, startPoint y: 79, endPoint x: 156, endPoint y: 68, distance: 12.6
click at [156, 68] on div "💜 A personal endorsement will enable Katie and the hiring team to gain more ins…" at bounding box center [121, 80] width 232 height 25
click at [156, 68] on p "A personal endorsement will enable Katie and the hiring team to gain more insig…" at bounding box center [128, 74] width 217 height 13
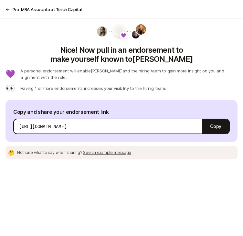
click at [156, 68] on p "A personal endorsement will enable Katie and the hiring team to gain more insig…" at bounding box center [128, 74] width 217 height 13
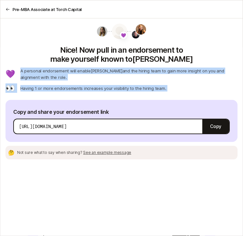
drag, startPoint x: 156, startPoint y: 68, endPoint x: 150, endPoint y: 79, distance: 12.9
click at [150, 79] on div "💜 A personal endorsement will enable Katie and the hiring team to gain more ins…" at bounding box center [121, 80] width 232 height 25
click at [150, 85] on p "Having 1 or more endorsements increases your visibility to the hiring team." at bounding box center [93, 88] width 146 height 6
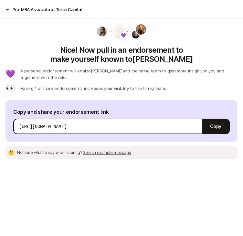
click at [111, 150] on span "See an example message" at bounding box center [107, 152] width 48 height 5
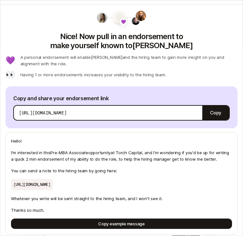
click at [118, 149] on p "I'm interested in this Pre-MBA Associate opportunity at Torch Capital , and I'm…" at bounding box center [121, 155] width 221 height 13
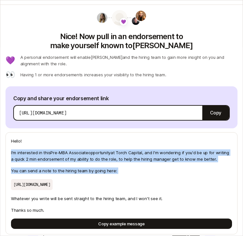
drag, startPoint x: 118, startPoint y: 147, endPoint x: 110, endPoint y: 163, distance: 17.8
click at [110, 163] on div "Hello! I'm interested in this Pre-MBA Associate opportunity at Torch Capital , …" at bounding box center [121, 183] width 232 height 102
click at [110, 167] on p "You can send a note to the hiring team by going here:" at bounding box center [121, 170] width 221 height 6
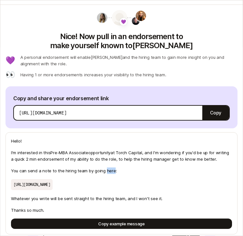
click at [110, 167] on p "You can send a note to the hiring team by going here:" at bounding box center [121, 170] width 221 height 6
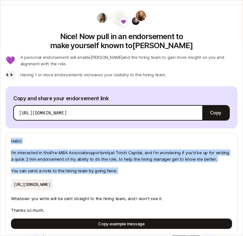
drag, startPoint x: 110, startPoint y: 163, endPoint x: 112, endPoint y: 133, distance: 29.2
click at [112, 133] on div "Hello! I'm interested in this Pre-MBA Associate opportunity at Torch Capital , …" at bounding box center [121, 183] width 232 height 102
click at [112, 138] on p "Hello!" at bounding box center [121, 141] width 221 height 6
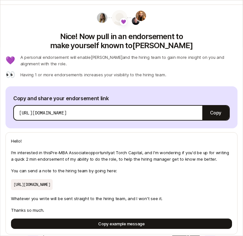
click at [112, 138] on p "Hello!" at bounding box center [121, 141] width 221 height 6
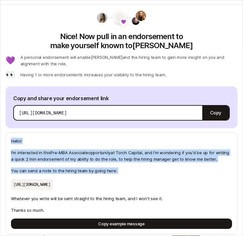
drag, startPoint x: 112, startPoint y: 133, endPoint x: 107, endPoint y: 162, distance: 28.6
click at [107, 162] on div "Hello! I'm interested in this Pre-MBA Associate opportunity at Torch Capital , …" at bounding box center [121, 183] width 232 height 102
click at [107, 167] on p "You can send a note to the hiring team by going here:" at bounding box center [121, 170] width 221 height 6
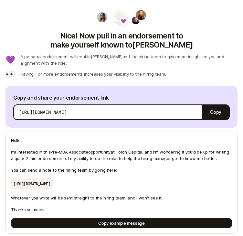
click at [89, 206] on p "Thanks so much." at bounding box center [121, 209] width 221 height 6
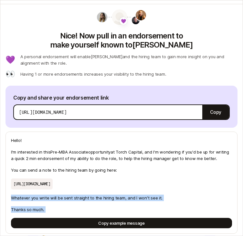
drag, startPoint x: 89, startPoint y: 205, endPoint x: 94, endPoint y: 196, distance: 10.4
click at [94, 196] on div "Hello! I'm interested in this Pre-MBA Associate opportunity at Torch Capital , …" at bounding box center [121, 183] width 232 height 102
click at [94, 196] on p "Whatever you write will be sent straight to the hiring team, and I won't see it." at bounding box center [121, 198] width 221 height 6
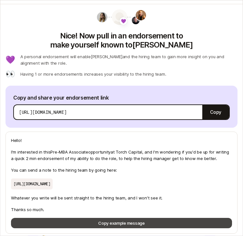
click at [87, 218] on button "Copy example message" at bounding box center [121, 223] width 221 height 10
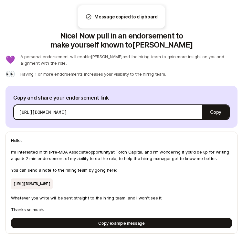
click at [44, 53] on p "A personal endorsement will enable Katie and the hiring team to gain more insig…" at bounding box center [128, 59] width 217 height 13
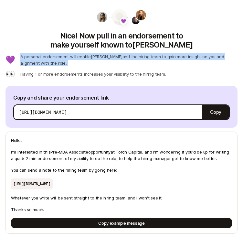
click at [44, 53] on p "A personal endorsement will enable Katie and the hiring team to gain more insig…" at bounding box center [128, 59] width 217 height 13
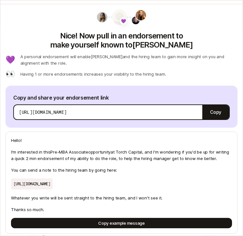
click at [99, 157] on div "Hello! I'm interested in this Pre-MBA Associate opportunity at Torch Capital , …" at bounding box center [121, 183] width 232 height 102
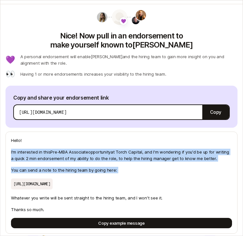
drag, startPoint x: 99, startPoint y: 157, endPoint x: 105, endPoint y: 148, distance: 10.8
click at [105, 148] on div "Hello! I'm interested in this Pre-MBA Associate opportunity at Torch Capital , …" at bounding box center [121, 183] width 232 height 102
click at [105, 149] on p "I'm interested in this Pre-MBA Associate opportunity at Torch Capital , and I'm…" at bounding box center [121, 155] width 221 height 13
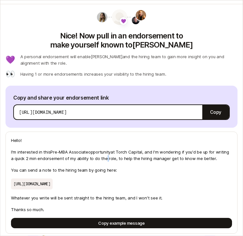
click at [105, 149] on p "I'm interested in this Pre-MBA Associate opportunity at Torch Capital , and I'm…" at bounding box center [121, 155] width 221 height 13
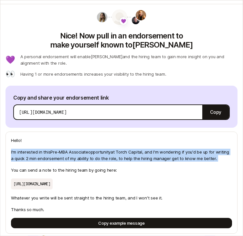
drag, startPoint x: 105, startPoint y: 148, endPoint x: 102, endPoint y: 154, distance: 7.0
click at [102, 154] on div "Hello! I'm interested in this Pre-MBA Associate opportunity at Torch Capital , …" at bounding box center [121, 183] width 232 height 102
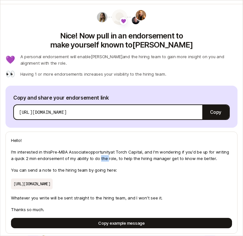
click at [102, 154] on div "Hello! I'm interested in this Pre-MBA Associate opportunity at Torch Capital , …" at bounding box center [121, 183] width 232 height 102
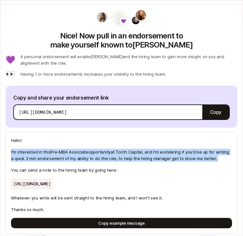
drag, startPoint x: 102, startPoint y: 154, endPoint x: 105, endPoint y: 149, distance: 6.1
click at [105, 149] on div "Hello! I'm interested in this Pre-MBA Associate opportunity at Torch Capital , …" at bounding box center [121, 183] width 232 height 102
click at [105, 149] on p "I'm interested in this Pre-MBA Associate opportunity at Torch Capital , and I'm…" at bounding box center [121, 155] width 221 height 13
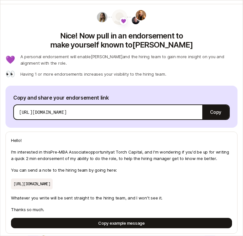
scroll to position [1, 0]
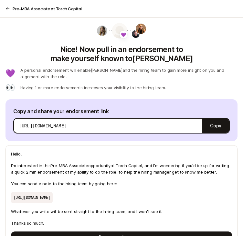
click at [122, 67] on p "A personal endorsement will enable Katie and the hiring team to gain more insig…" at bounding box center [128, 73] width 217 height 13
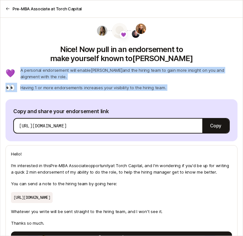
drag, startPoint x: 122, startPoint y: 60, endPoint x: 115, endPoint y: 74, distance: 15.3
click at [115, 74] on div "💜 A personal endorsement will enable Katie and the hiring team to gain more ins…" at bounding box center [121, 79] width 232 height 25
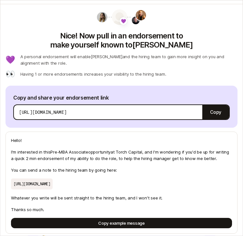
click at [53, 181] on p "https://app.liftoff.xyz/s/xeV2vG?token=6d008f81-9a14-468f-8ee1-858a4904487a&act…" at bounding box center [32, 183] width 42 height 11
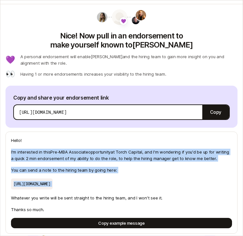
drag, startPoint x: 115, startPoint y: 181, endPoint x: 128, endPoint y: 149, distance: 34.5
click at [128, 149] on div "Hello! I'm interested in this Pre-MBA Associate opportunity at Torch Capital , …" at bounding box center [121, 183] width 232 height 102
click at [128, 149] on p "I'm interested in this Pre-MBA Associate opportunity at Torch Capital , and I'm…" at bounding box center [121, 155] width 221 height 13
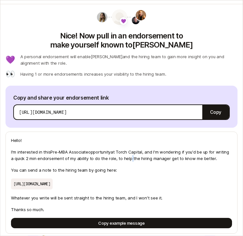
click at [128, 149] on p "I'm interested in this Pre-MBA Associate opportunity at Torch Capital , and I'm…" at bounding box center [121, 155] width 221 height 13
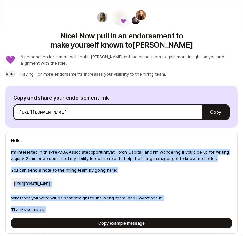
drag, startPoint x: 128, startPoint y: 149, endPoint x: 107, endPoint y: 201, distance: 56.1
click at [107, 201] on div "Hello! I'm interested in this Pre-MBA Associate opportunity at Torch Capital , …" at bounding box center [121, 183] width 232 height 102
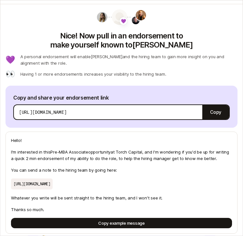
click at [107, 201] on div "Hello! I'm interested in this Pre-MBA Associate opportunity at Torch Capital , …" at bounding box center [121, 183] width 232 height 102
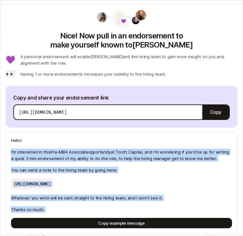
drag, startPoint x: 107, startPoint y: 201, endPoint x: 137, endPoint y: 146, distance: 62.8
click at [137, 146] on div "Hello! I'm interested in this Pre-MBA Associate opportunity at Torch Capital , …" at bounding box center [121, 183] width 232 height 102
click at [137, 149] on p "I'm interested in this Pre-MBA Associate opportunity at Torch Capital , and I'm…" at bounding box center [121, 155] width 221 height 13
drag, startPoint x: 137, startPoint y: 146, endPoint x: 109, endPoint y: 202, distance: 62.7
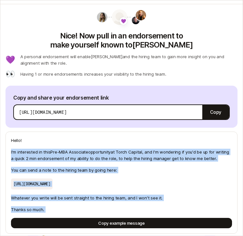
click at [109, 202] on div "Hello! I'm interested in this Pre-MBA Associate opportunity at Torch Capital , …" at bounding box center [121, 183] width 232 height 102
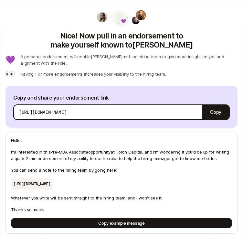
click at [109, 202] on div "Hello! I'm interested in this Pre-MBA Associate opportunity at Torch Capital , …" at bounding box center [121, 183] width 232 height 102
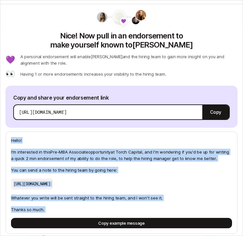
drag, startPoint x: 109, startPoint y: 202, endPoint x: 134, endPoint y: 127, distance: 78.5
click at [134, 132] on div "Hello! I'm interested in this Pre-MBA Associate opportunity at Torch Capital , …" at bounding box center [121, 183] width 232 height 102
